Goal: Obtain resource: Download file/media

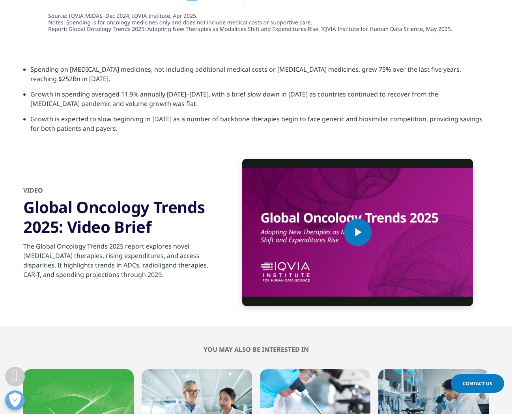
scroll to position [2508, 0]
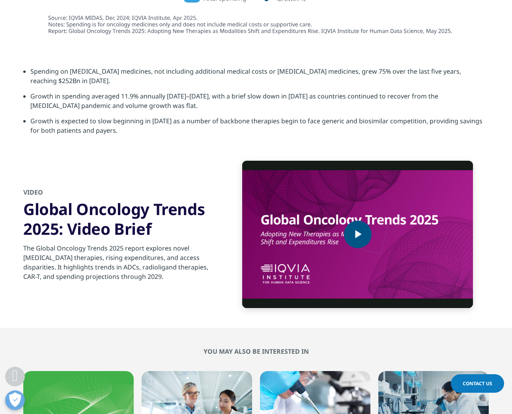
click at [358, 235] on span "Video Player" at bounding box center [358, 235] width 0 height 0
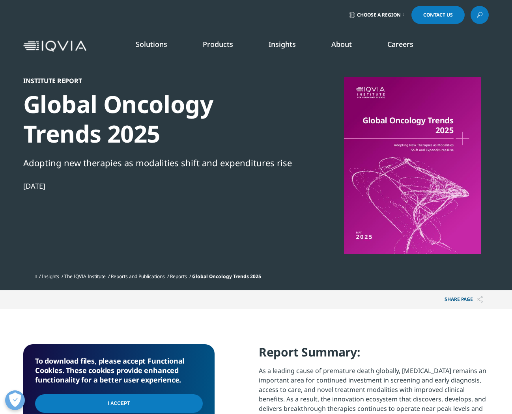
scroll to position [0, 0]
click at [422, 164] on div at bounding box center [412, 165] width 152 height 177
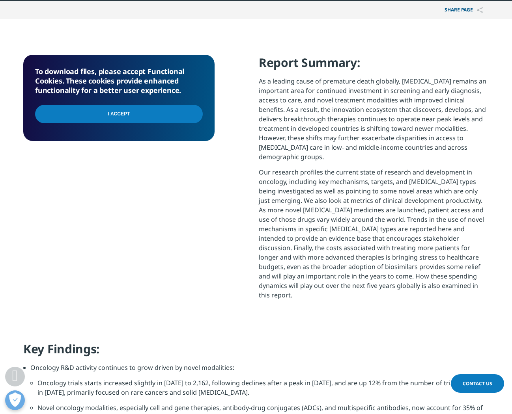
scroll to position [291, 0]
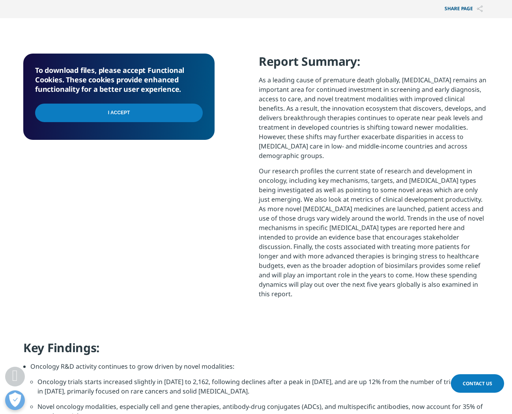
click at [121, 115] on input "I Accept" at bounding box center [119, 113] width 168 height 19
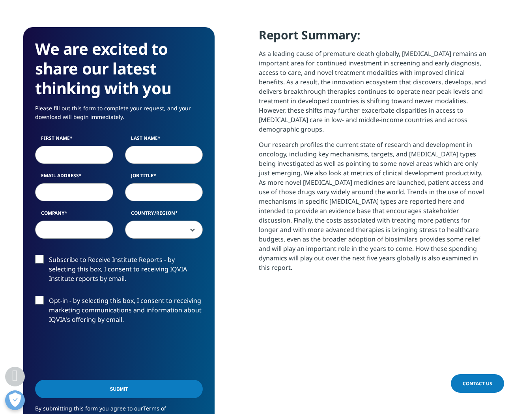
scroll to position [272, 0]
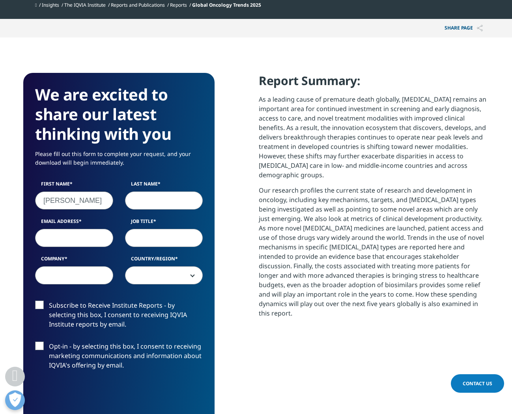
type input "[PERSON_NAME]"
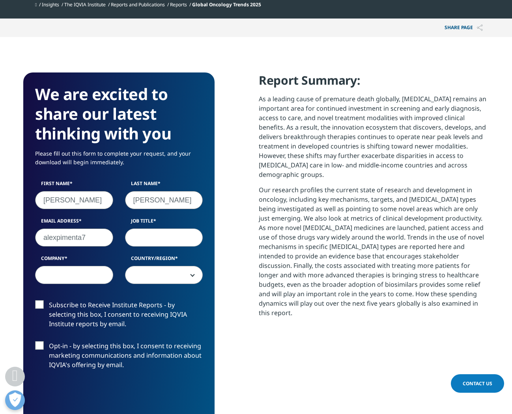
type input "alexpimenta74"
type input "[EMAIL_ADDRESS][DOMAIN_NAME]"
type input "Medical Director"
type input "Clinica AMO"
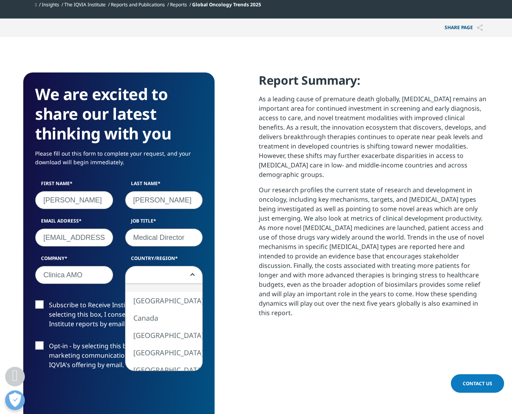
click at [168, 277] on span at bounding box center [163, 276] width 77 height 18
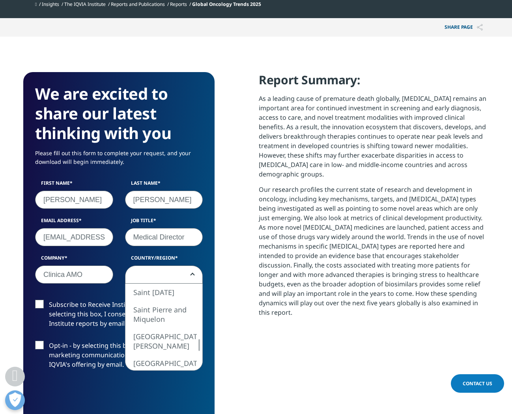
scroll to position [274, 0]
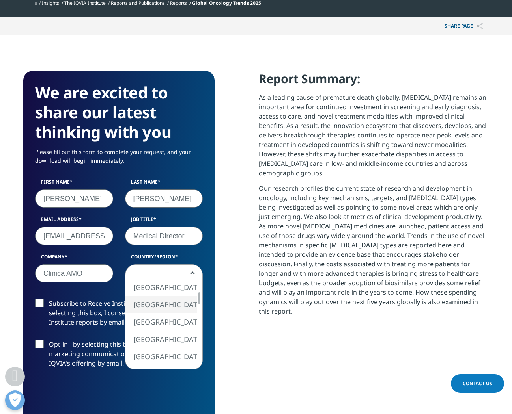
select select "[GEOGRAPHIC_DATA]"
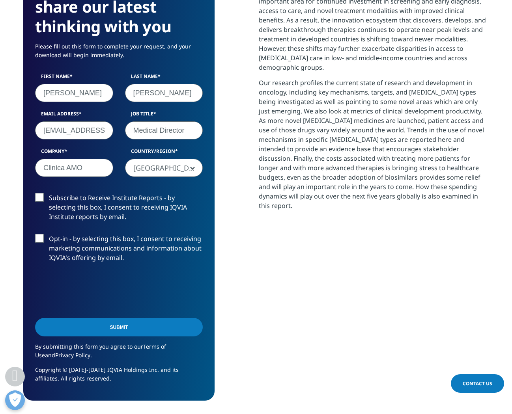
scroll to position [394, 0]
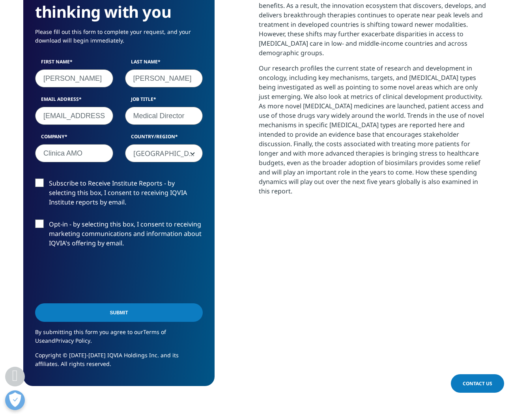
click at [116, 312] on input "Submit" at bounding box center [119, 313] width 168 height 19
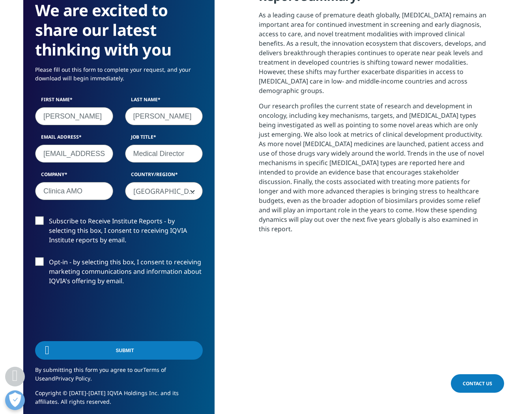
scroll to position [232, 465]
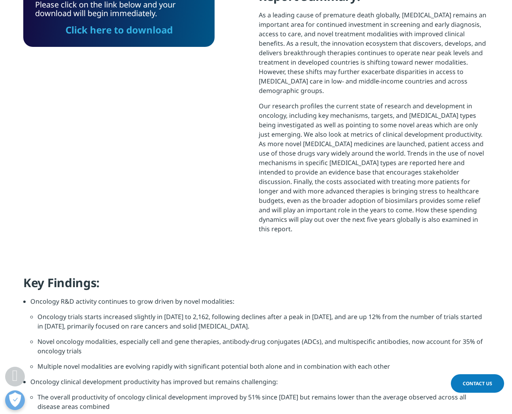
click at [120, 34] on link "Click here to download" at bounding box center [118, 29] width 107 height 13
